Goal: Navigation & Orientation: Find specific page/section

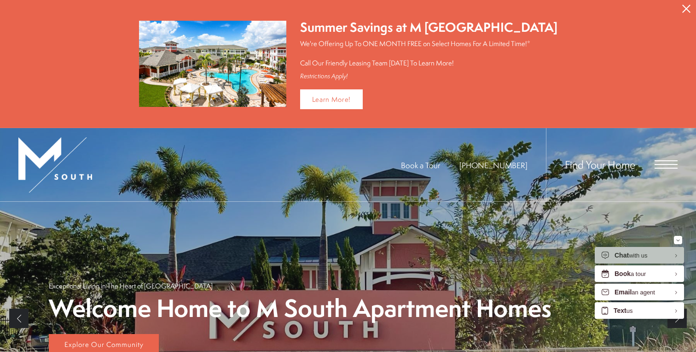
click at [685, 11] on icon "Close Alert" at bounding box center [686, 9] width 8 height 8
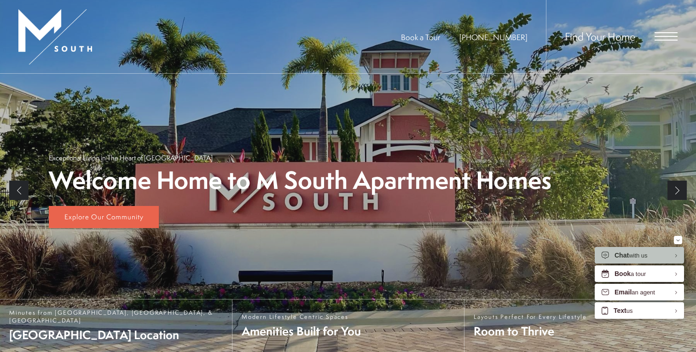
scroll to position [41, 0]
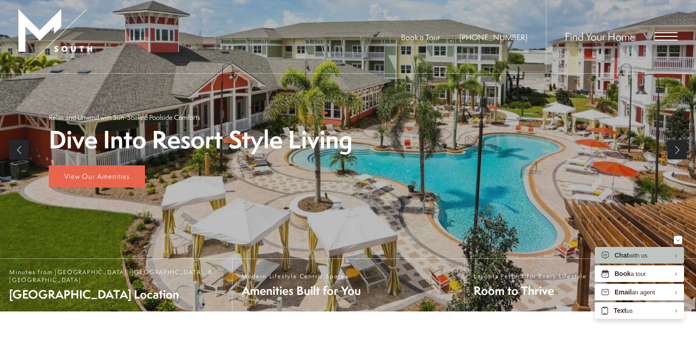
click at [672, 39] on span "Open Menu" at bounding box center [665, 36] width 23 height 8
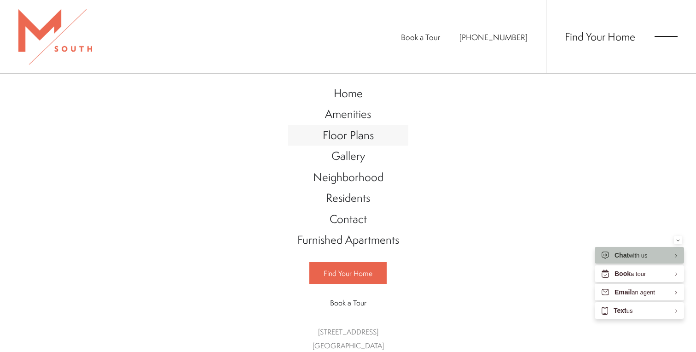
click at [361, 138] on span "Floor Plans" at bounding box center [348, 135] width 51 height 16
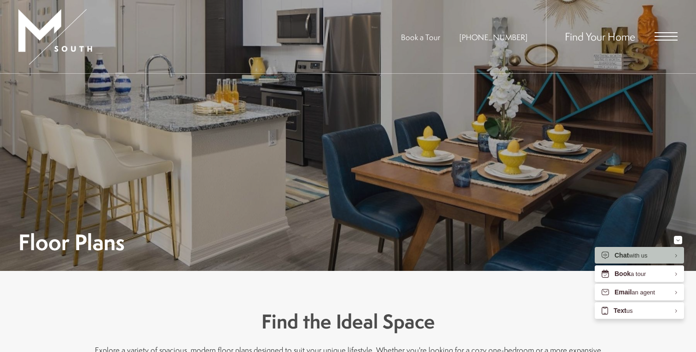
click at [661, 36] on span "Open Menu" at bounding box center [665, 36] width 23 height 1
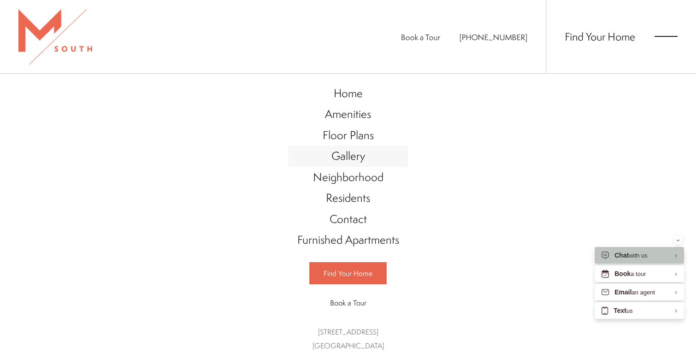
click at [357, 158] on span "Gallery" at bounding box center [348, 156] width 34 height 16
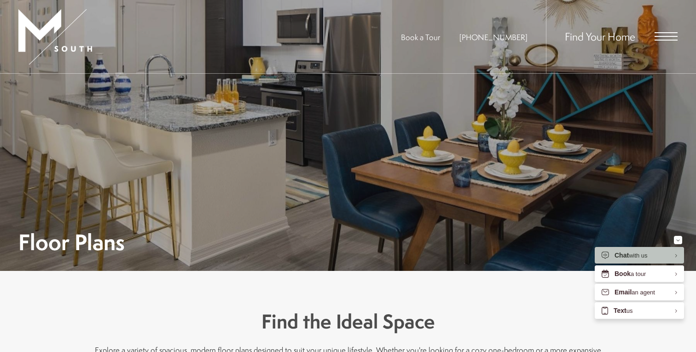
click at [671, 36] on span "Open Menu" at bounding box center [665, 36] width 23 height 1
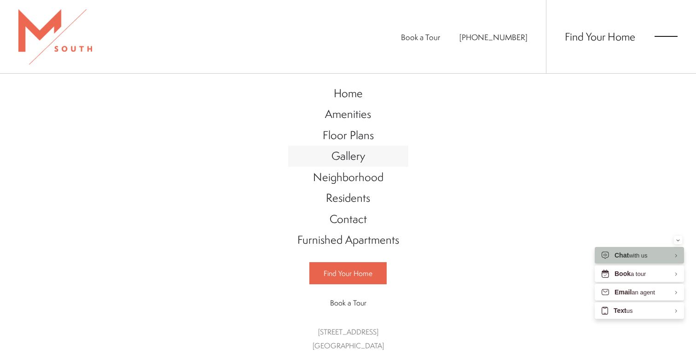
click at [363, 162] on span "Gallery" at bounding box center [348, 156] width 34 height 16
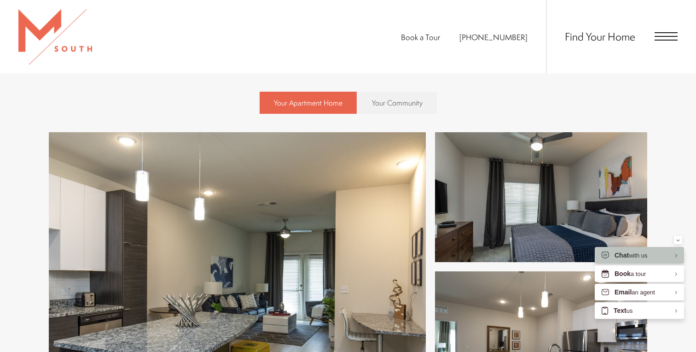
scroll to position [343, 0]
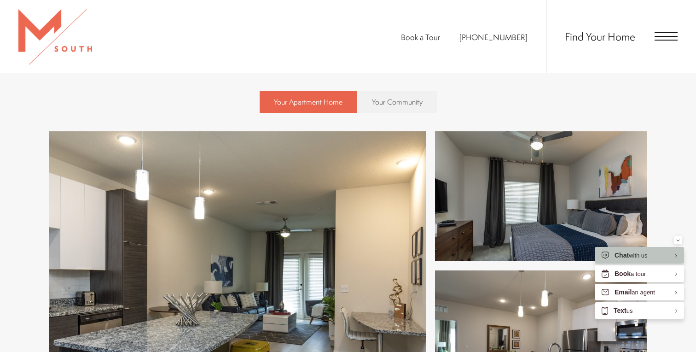
click at [353, 220] on img at bounding box center [237, 265] width 377 height 269
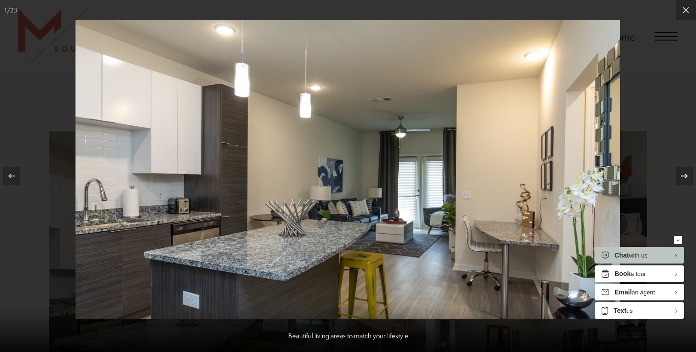
click at [686, 176] on icon at bounding box center [684, 176] width 6 height 5
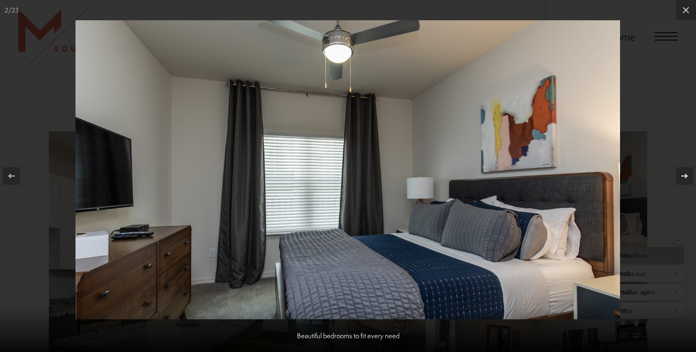
click at [686, 176] on icon at bounding box center [684, 176] width 6 height 5
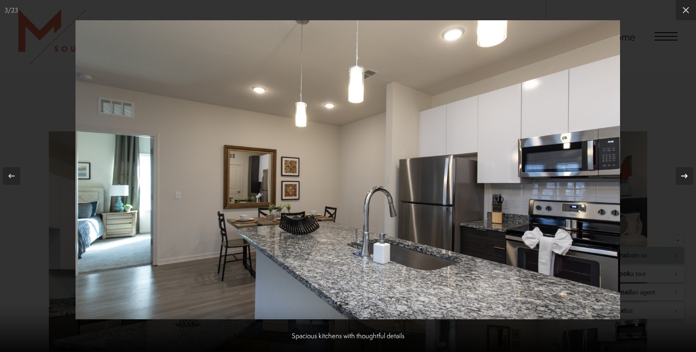
click at [686, 176] on icon at bounding box center [684, 176] width 6 height 5
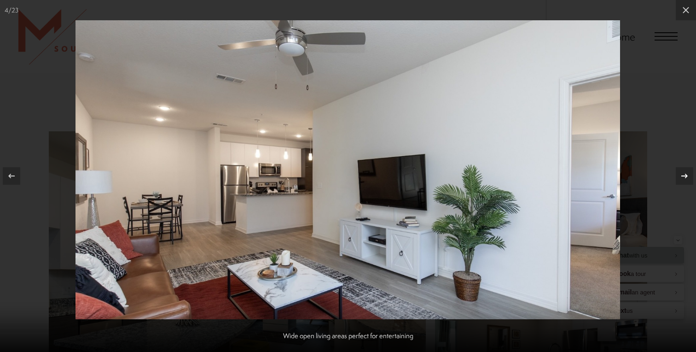
click at [686, 176] on icon at bounding box center [684, 176] width 6 height 5
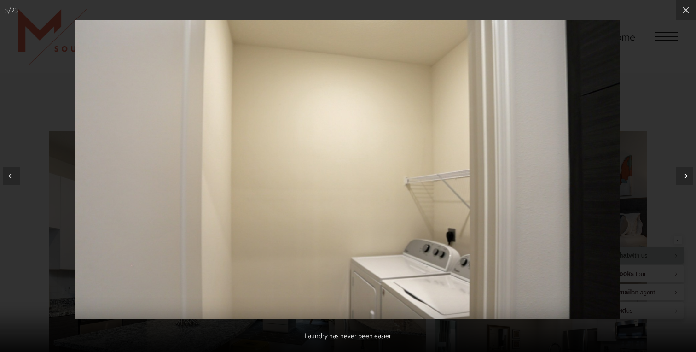
click at [686, 176] on icon at bounding box center [684, 176] width 6 height 5
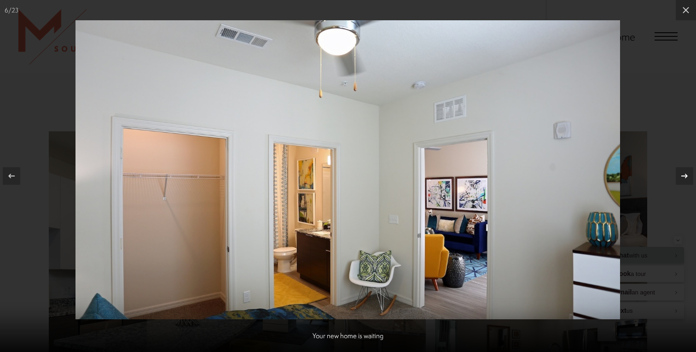
click at [686, 176] on icon at bounding box center [684, 176] width 6 height 5
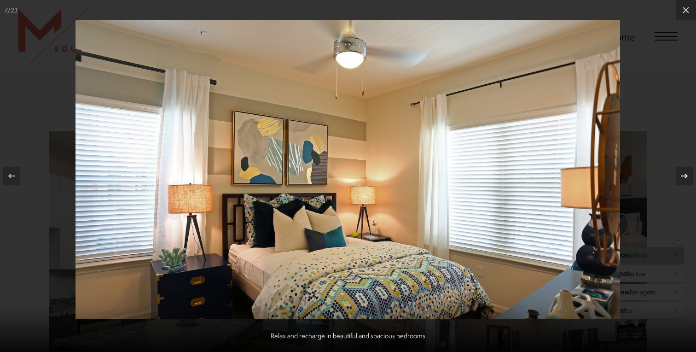
click at [686, 176] on icon at bounding box center [684, 176] width 6 height 5
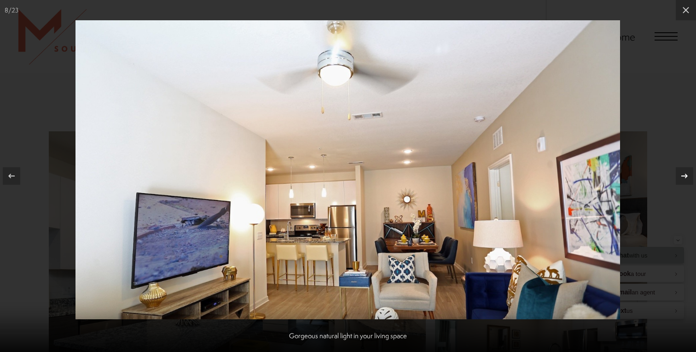
click at [686, 176] on icon at bounding box center [684, 176] width 6 height 5
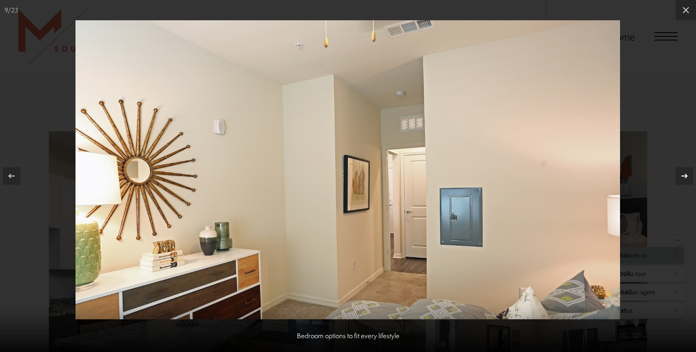
click at [686, 176] on icon at bounding box center [684, 176] width 6 height 5
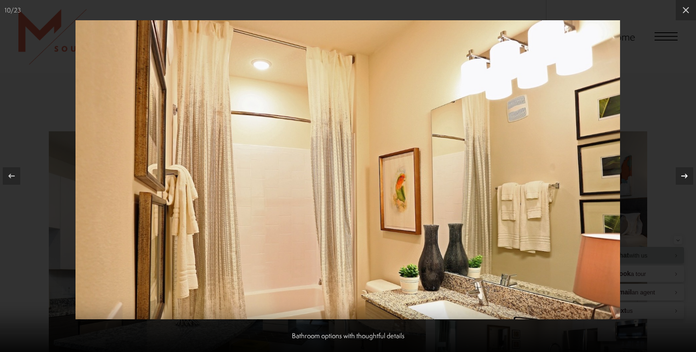
click at [686, 176] on icon at bounding box center [684, 176] width 6 height 5
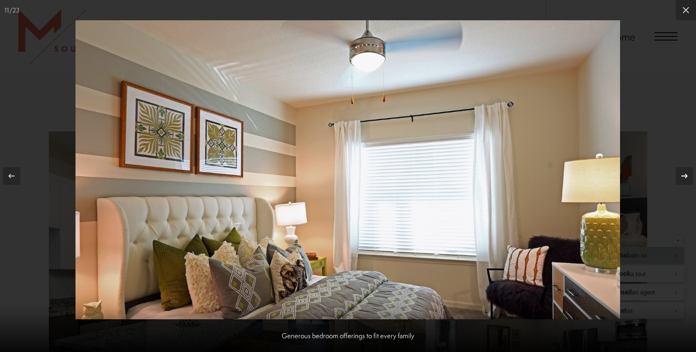
click at [686, 176] on icon at bounding box center [684, 176] width 6 height 5
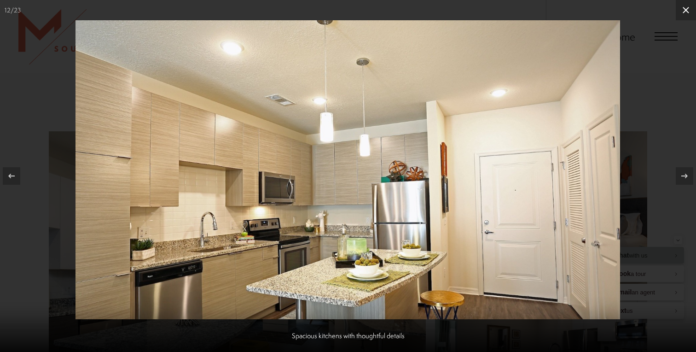
click at [683, 12] on icon at bounding box center [686, 10] width 6 height 6
